Goal: Task Accomplishment & Management: Use online tool/utility

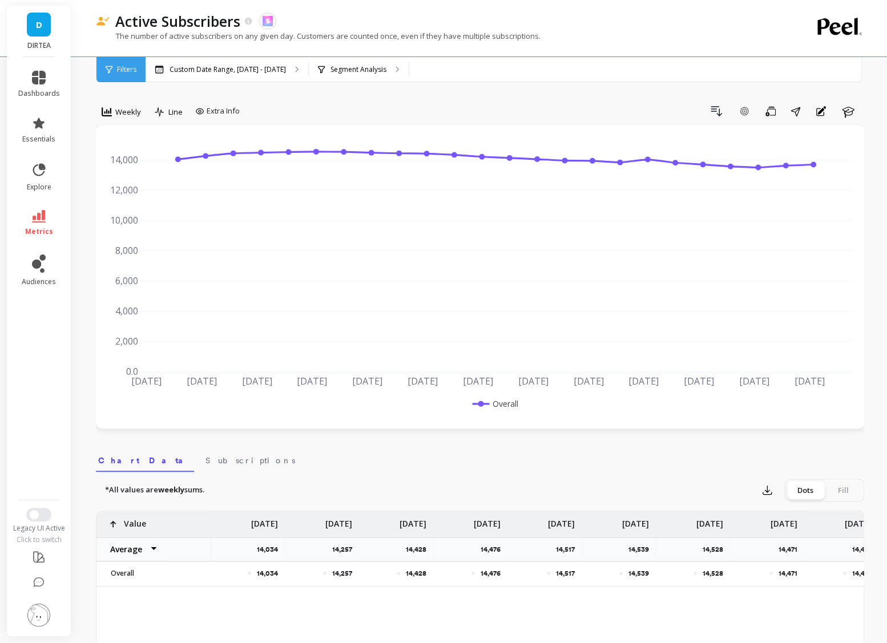
click at [34, 31] on link "D" at bounding box center [39, 25] width 24 height 24
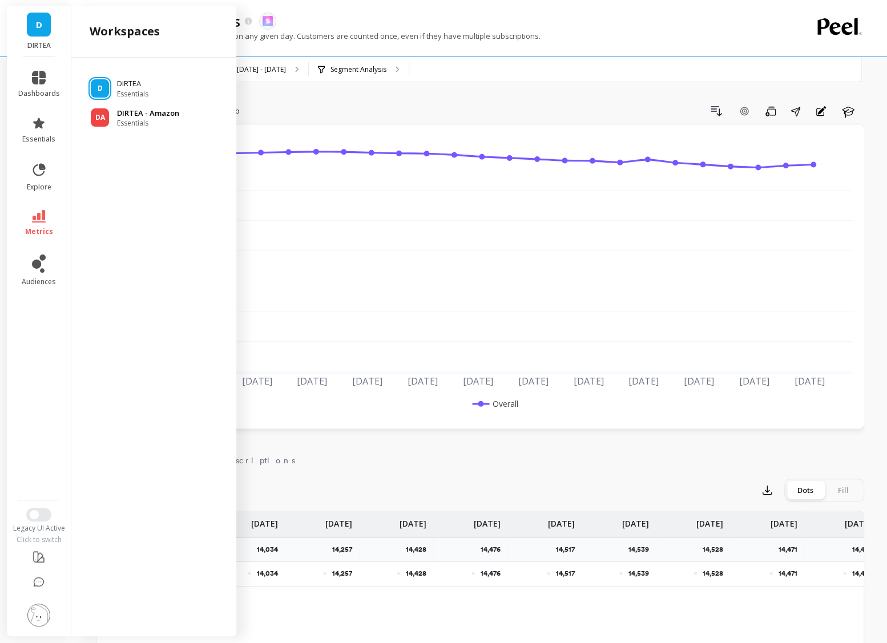
click at [139, 117] on p "DIRTEA - Amazon" at bounding box center [148, 113] width 62 height 11
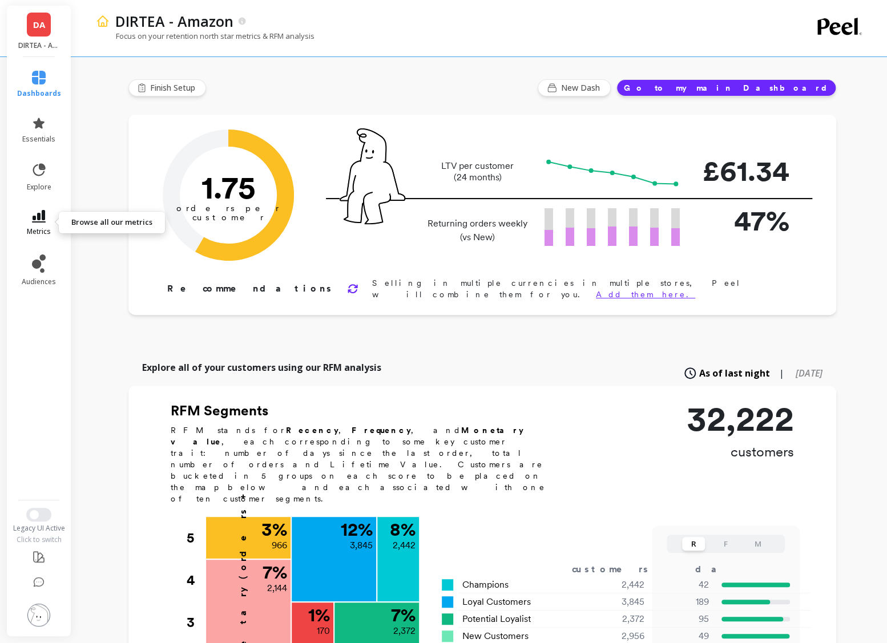
click at [30, 235] on span "metrics" at bounding box center [39, 231] width 24 height 9
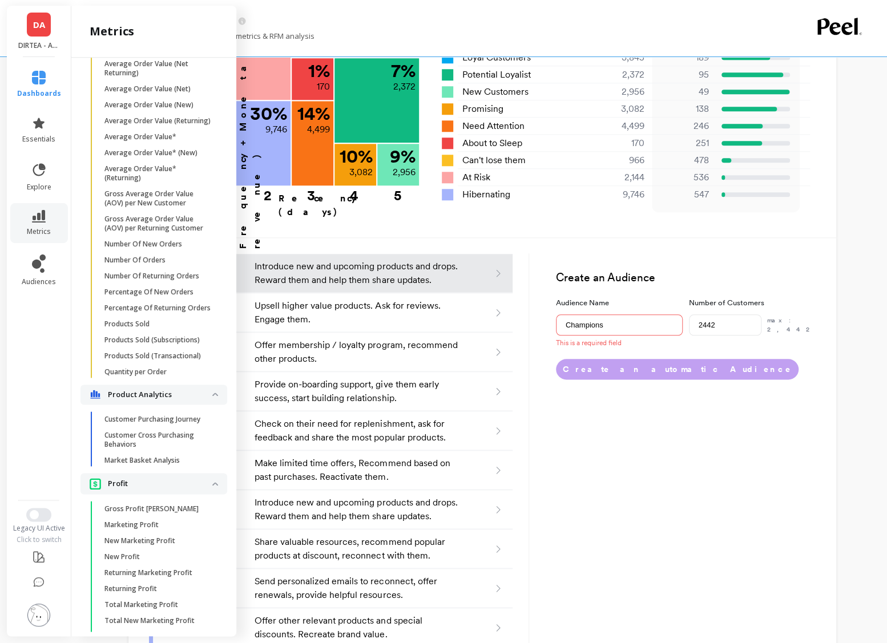
scroll to position [1443, 0]
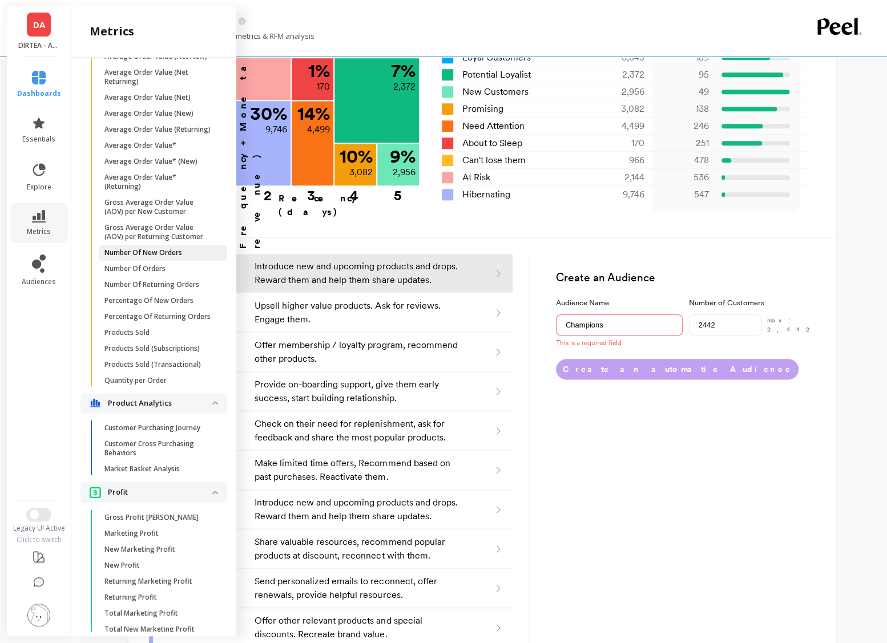
click at [142, 253] on p "Number Of New Orders" at bounding box center [143, 252] width 78 height 9
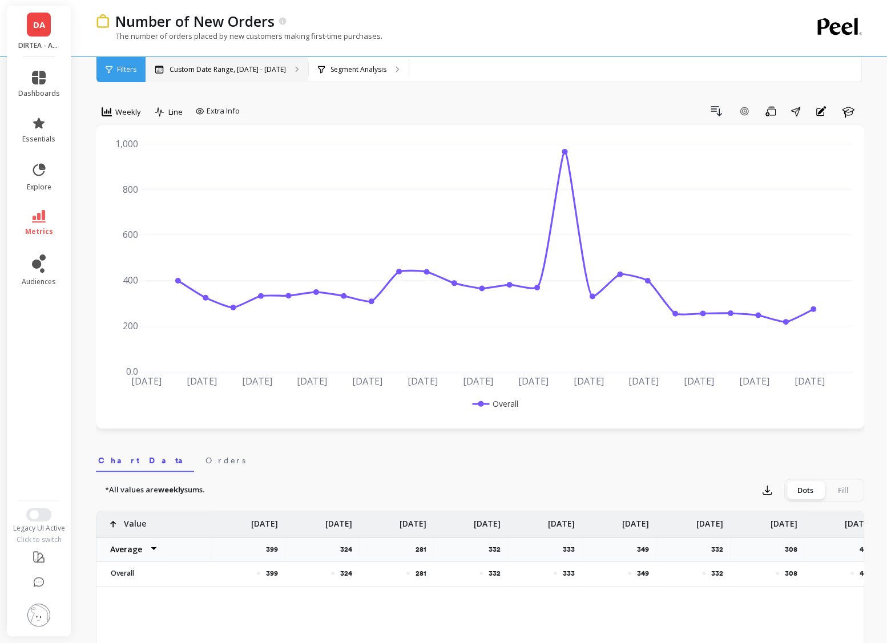
click at [200, 66] on p "Custom Date Range, [DATE] - [DATE]" at bounding box center [228, 69] width 116 height 9
click at [236, 62] on div "Custom Date Range, [DATE] - [DATE]" at bounding box center [227, 69] width 163 height 25
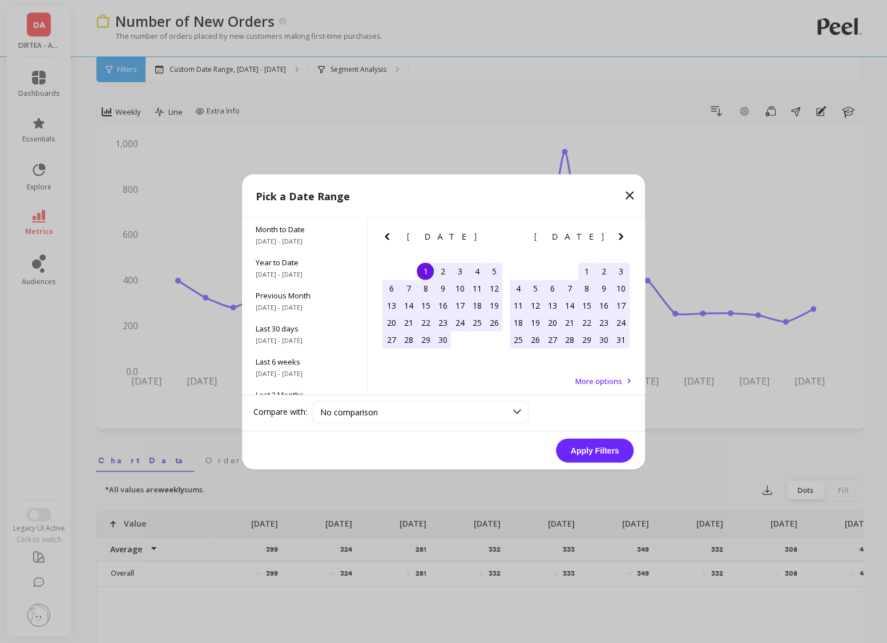
click at [632, 190] on icon at bounding box center [630, 195] width 14 height 14
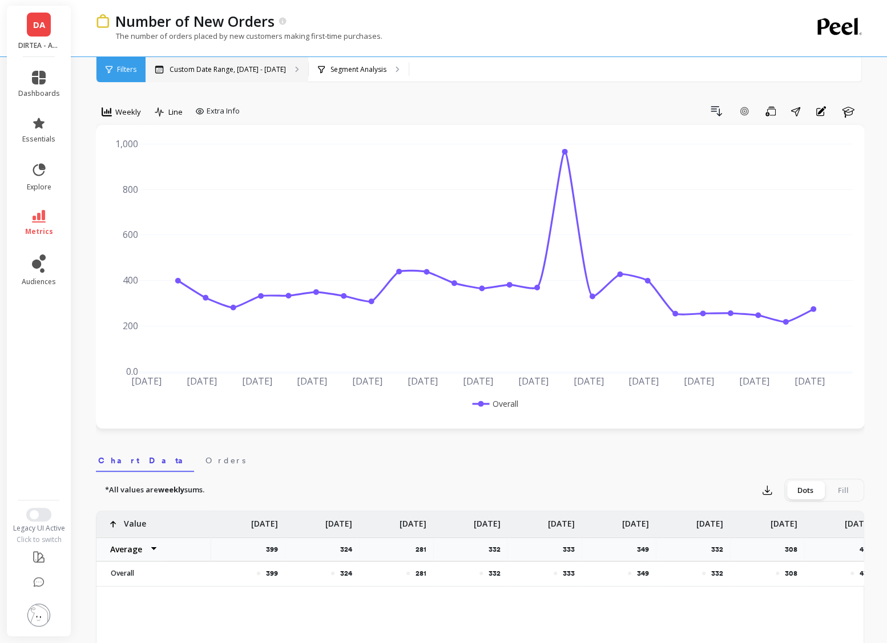
click at [204, 69] on p "Custom Date Range, [DATE] - [DATE]" at bounding box center [228, 69] width 116 height 9
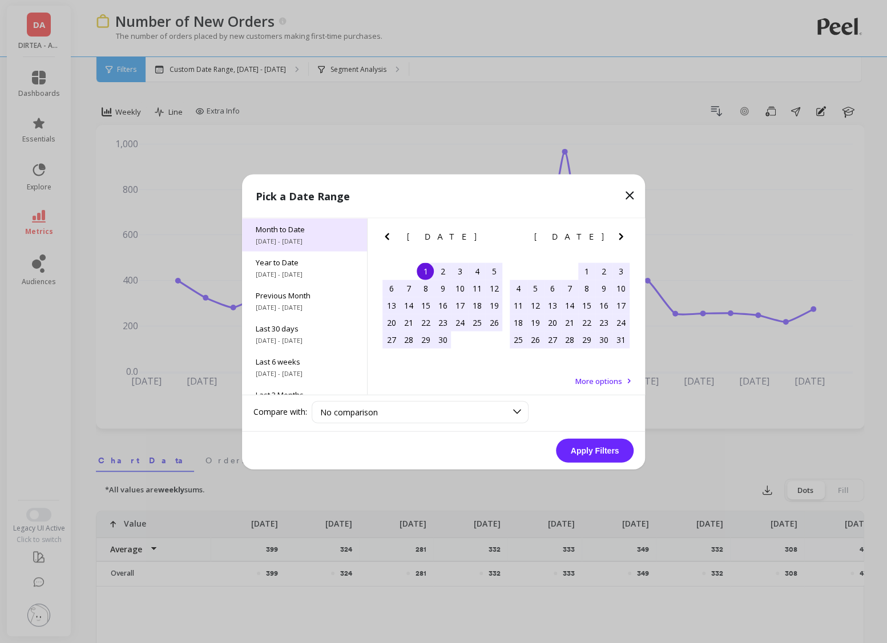
click at [286, 231] on span "Month to Date" at bounding box center [305, 229] width 98 height 10
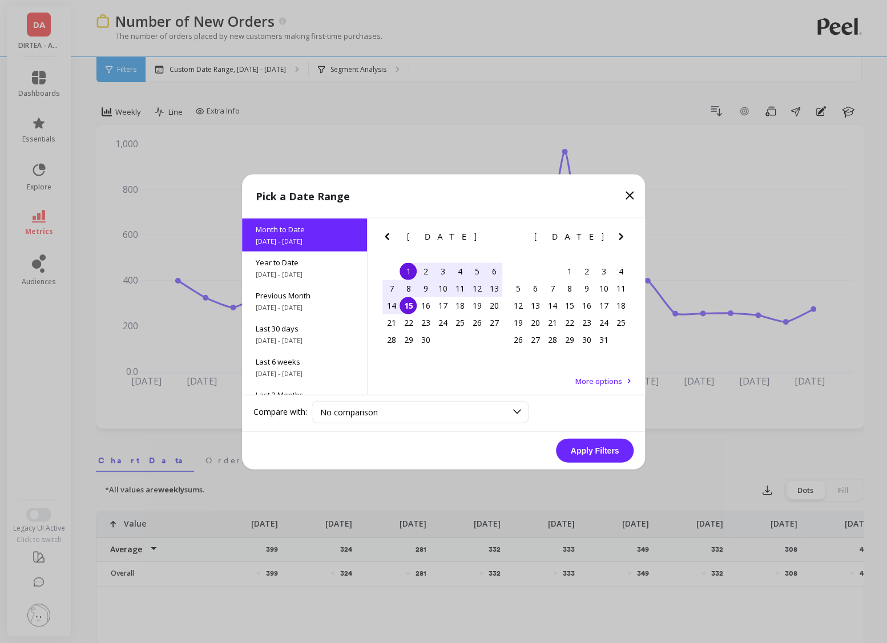
click at [600, 448] on button "Apply Filters" at bounding box center [595, 450] width 78 height 24
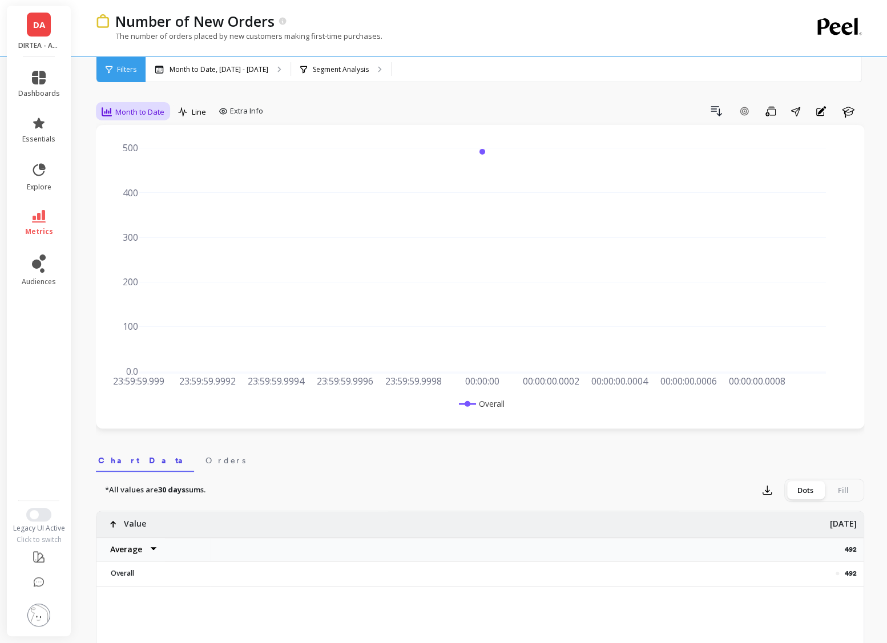
click at [163, 108] on span "Month to Date" at bounding box center [139, 112] width 49 height 11
click at [131, 162] on div "Daily" at bounding box center [138, 159] width 65 height 11
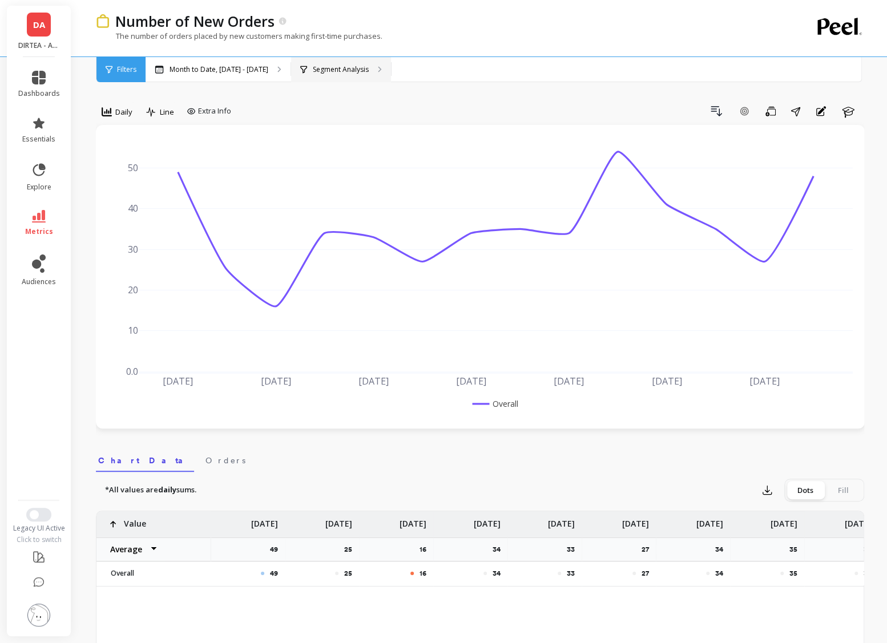
click at [331, 75] on div "Segment Analysis" at bounding box center [341, 69] width 100 height 25
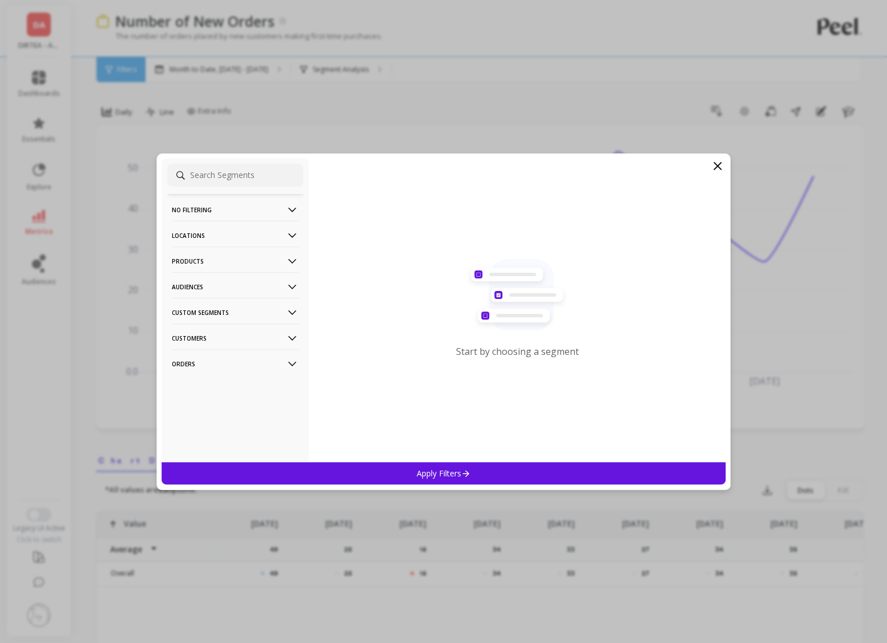
click at [276, 256] on p "Products" at bounding box center [235, 261] width 127 height 29
click at [201, 324] on div "SKUs" at bounding box center [235, 323] width 136 height 18
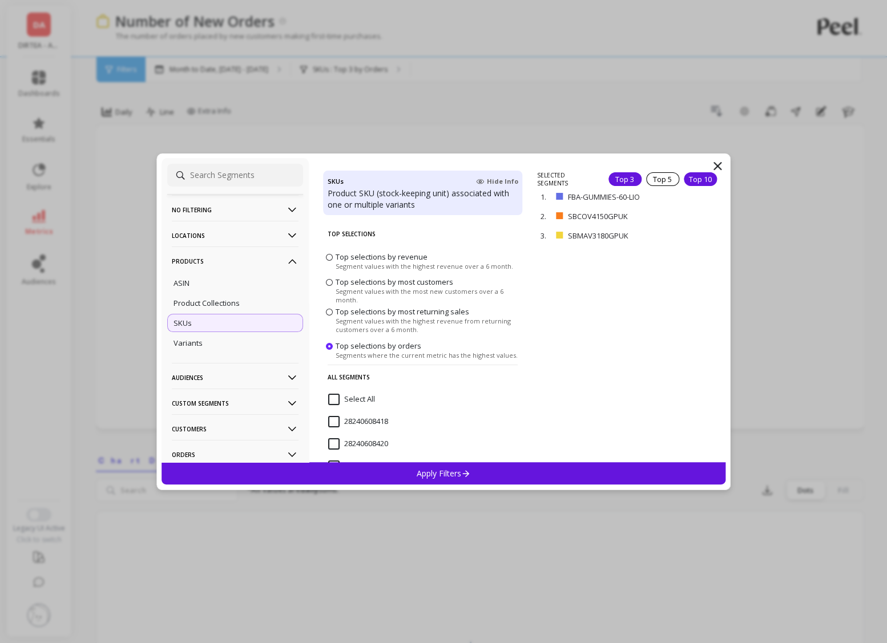
click at [702, 175] on div "Top 10" at bounding box center [700, 179] width 33 height 14
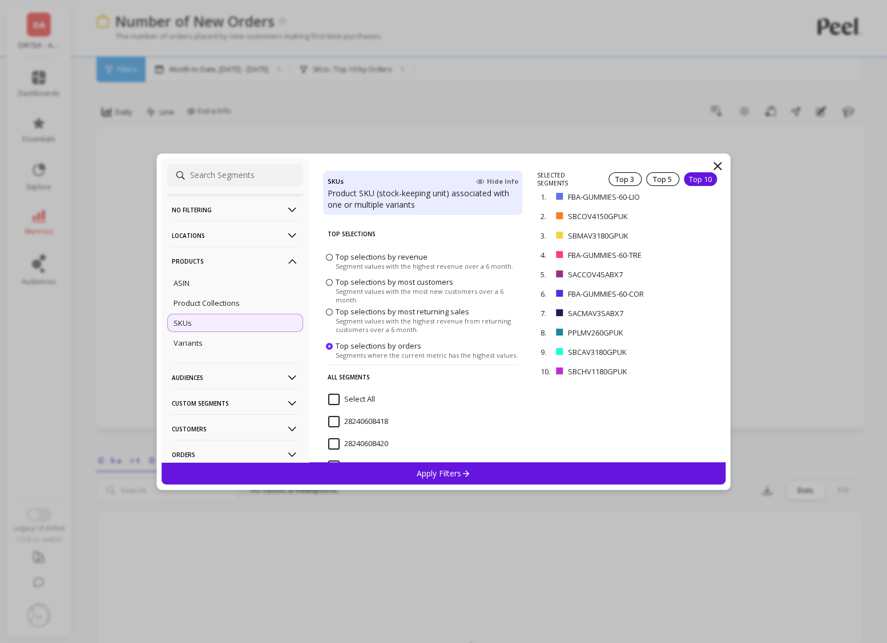
click at [334, 399] on input "Select All" at bounding box center [351, 399] width 47 height 11
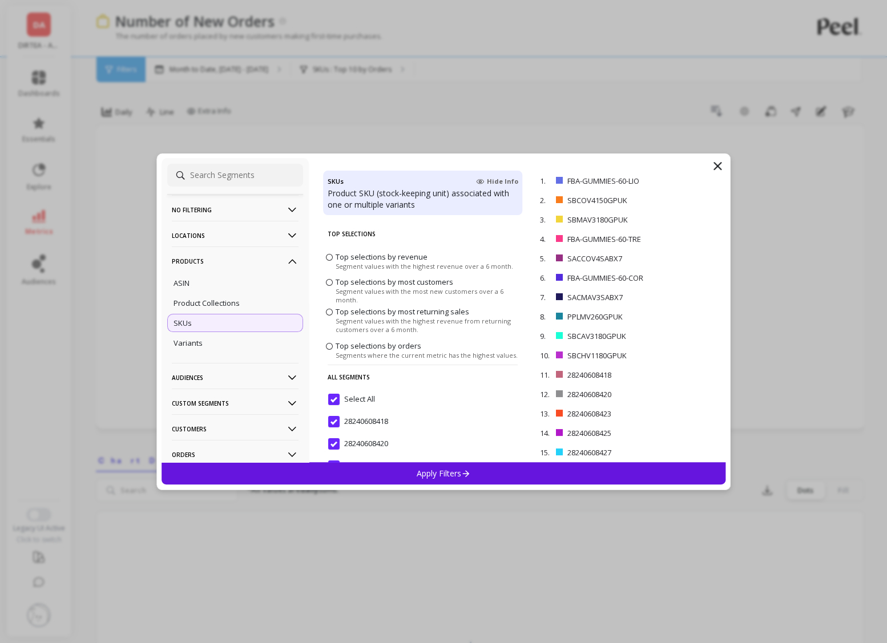
click at [434, 478] on p "Apply Filters" at bounding box center [444, 473] width 54 height 11
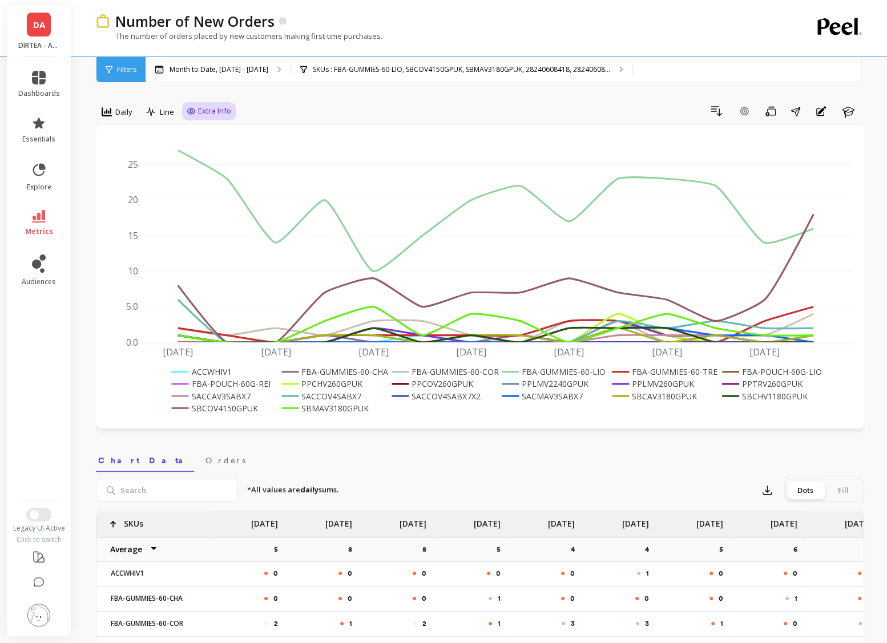
click at [217, 112] on span "Extra Info" at bounding box center [214, 111] width 33 height 11
click at [203, 182] on input "Values" at bounding box center [212, 177] width 40 height 11
checkbox input "true"
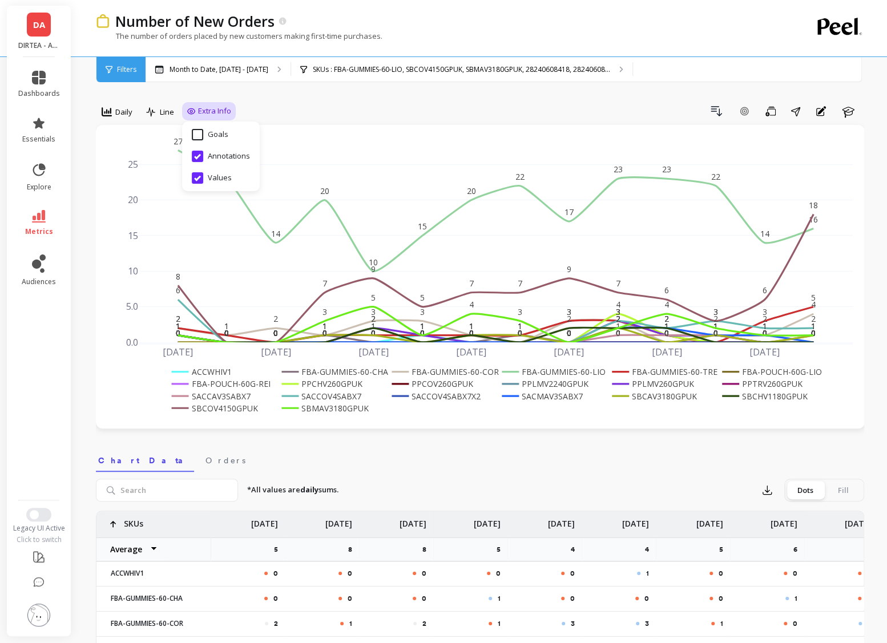
click at [464, 108] on div "Drill Down Add Goal Save Share Annotations Learn" at bounding box center [550, 111] width 628 height 18
